Goal: Find specific page/section: Find specific page/section

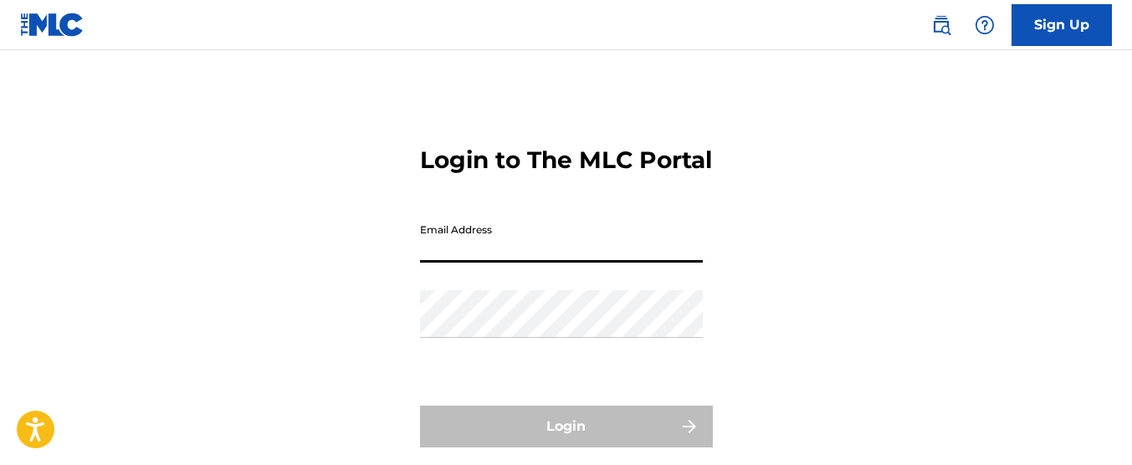
click at [531, 263] on input "Email Address" at bounding box center [561, 239] width 283 height 48
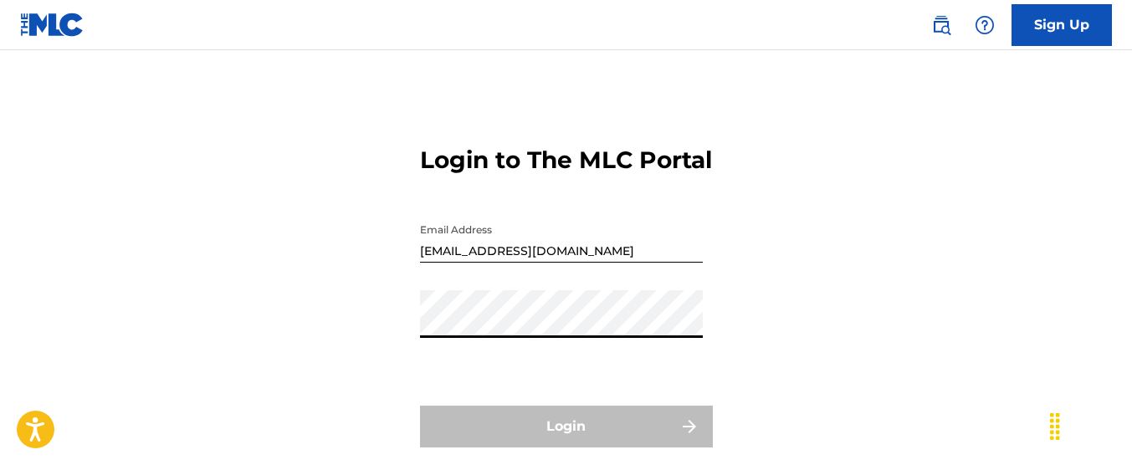
type input "[EMAIL_ADDRESS][DOMAIN_NAME]"
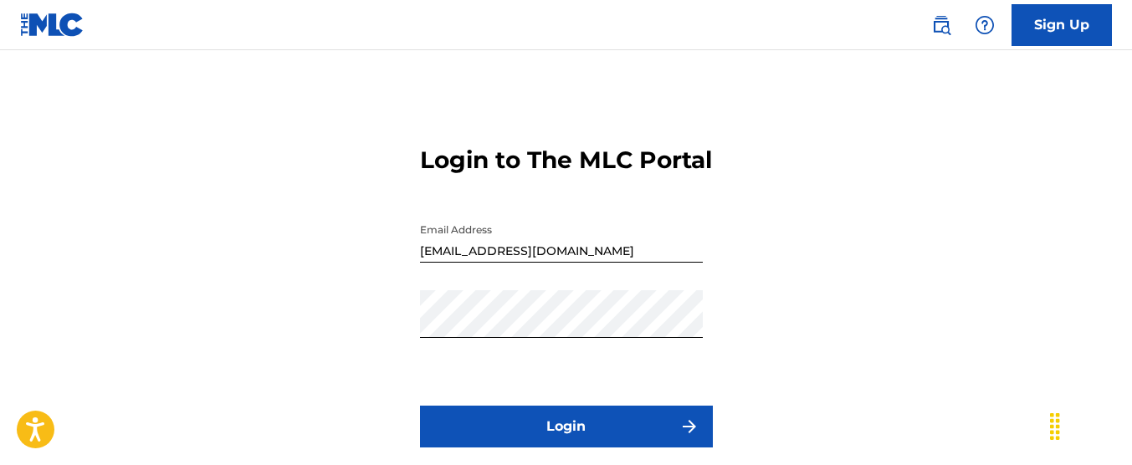
click at [563, 448] on button "Login" at bounding box center [566, 427] width 293 height 42
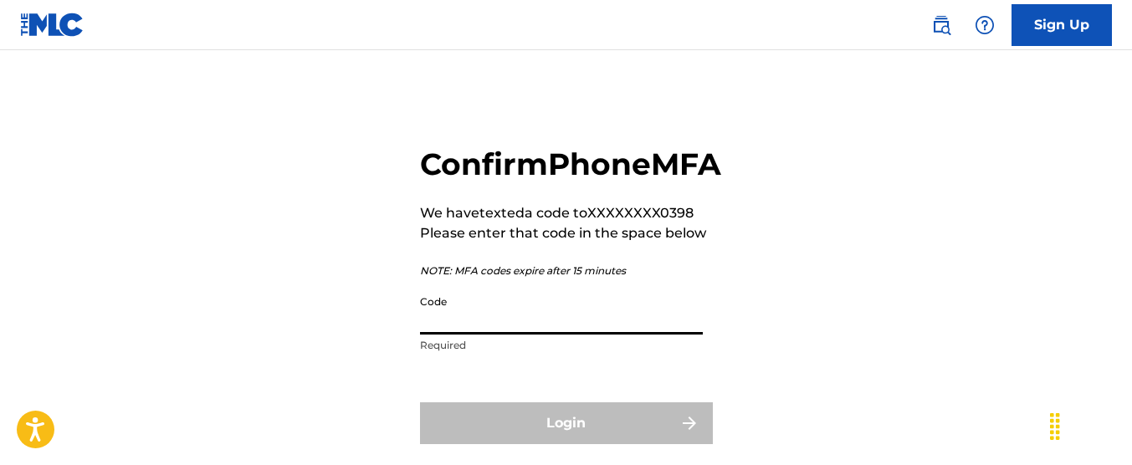
click at [555, 335] on input "Code" at bounding box center [561, 311] width 283 height 48
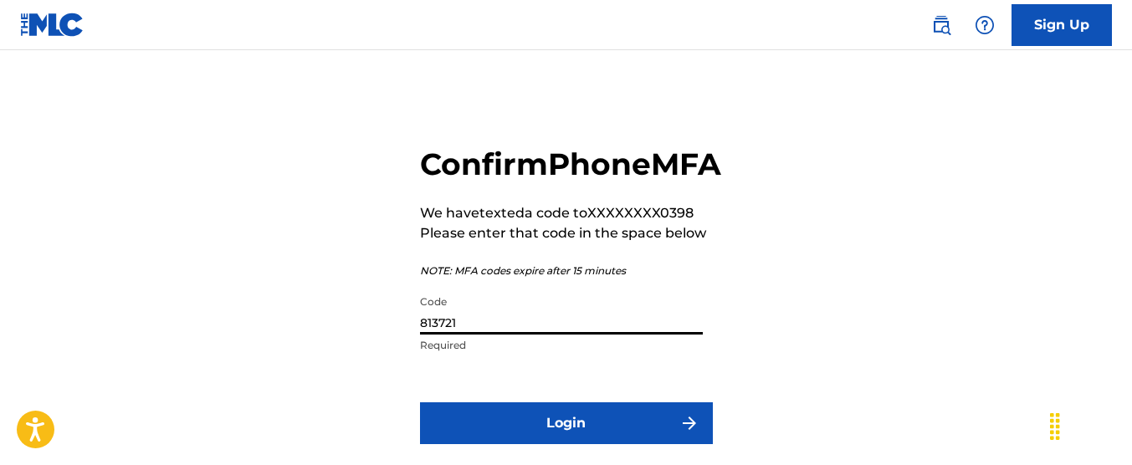
type input "813721"
click at [420, 402] on button "Login" at bounding box center [566, 423] width 293 height 42
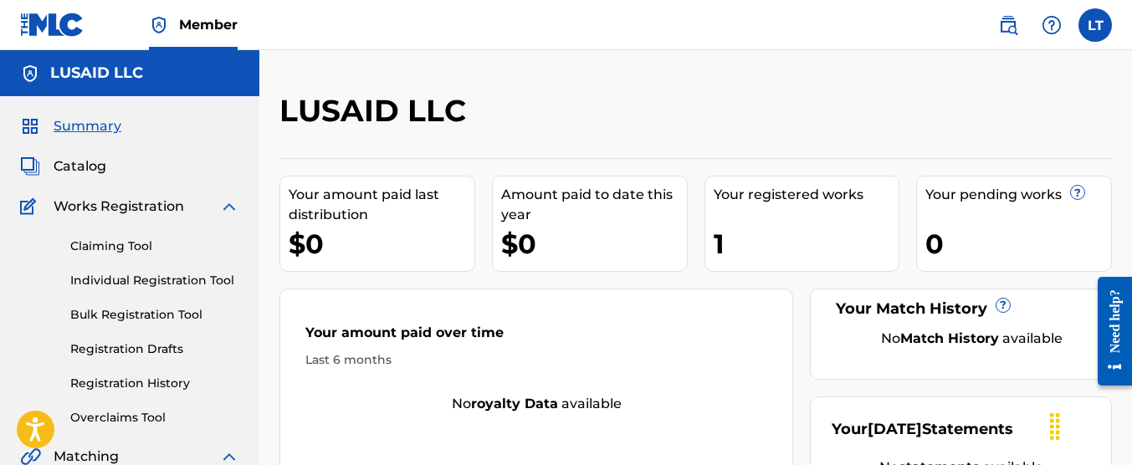
click at [72, 159] on span "Catalog" at bounding box center [80, 166] width 53 height 20
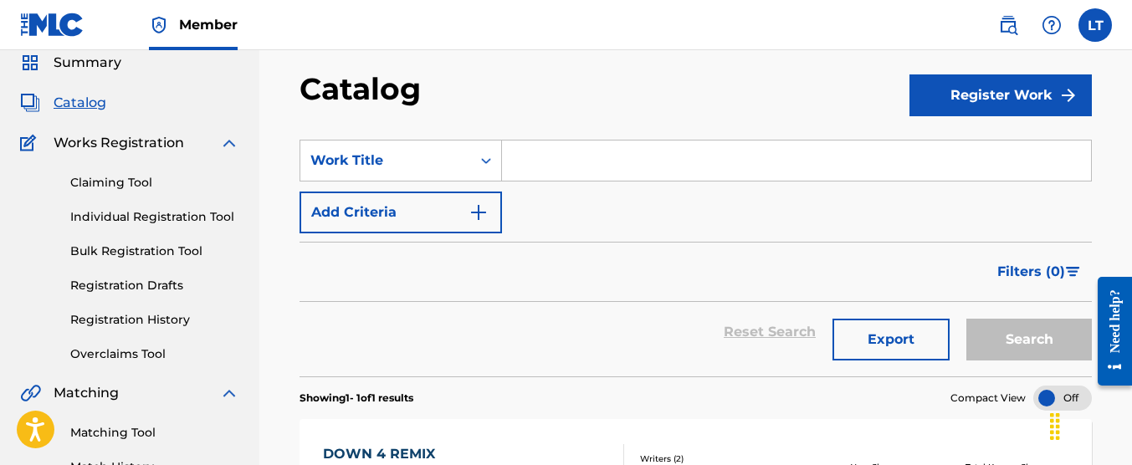
scroll to position [294, 0]
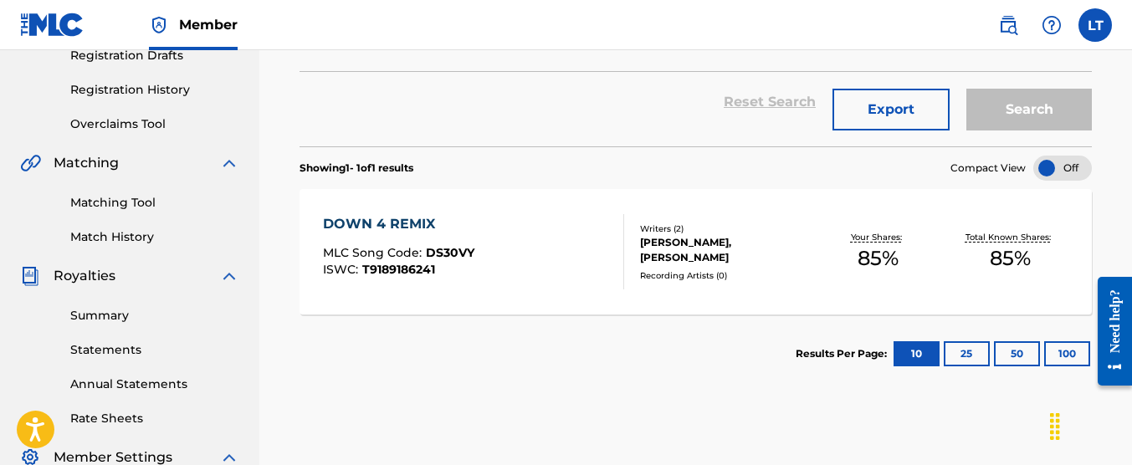
click at [342, 216] on div "DOWN 4 REMIX" at bounding box center [398, 224] width 151 height 20
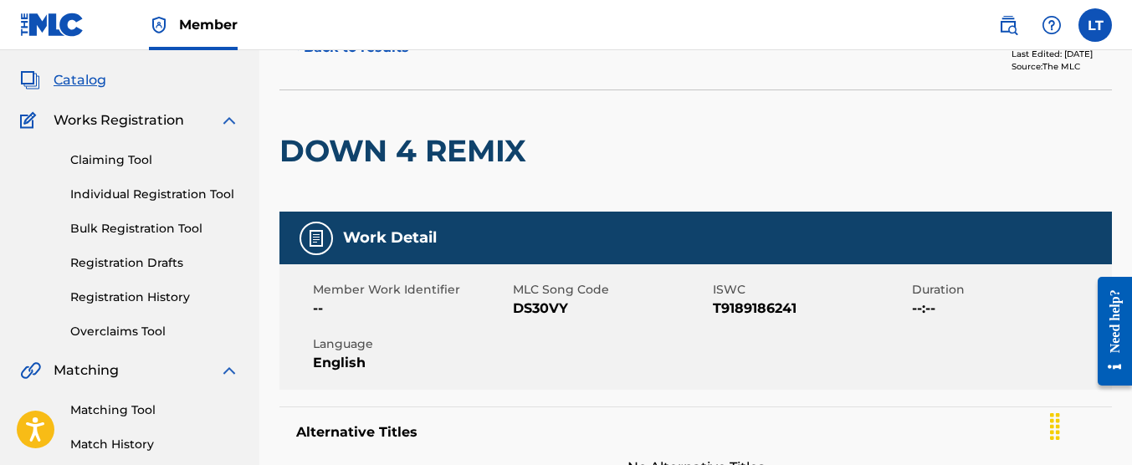
scroll to position [94, 0]
